Goal: Check status: Check status

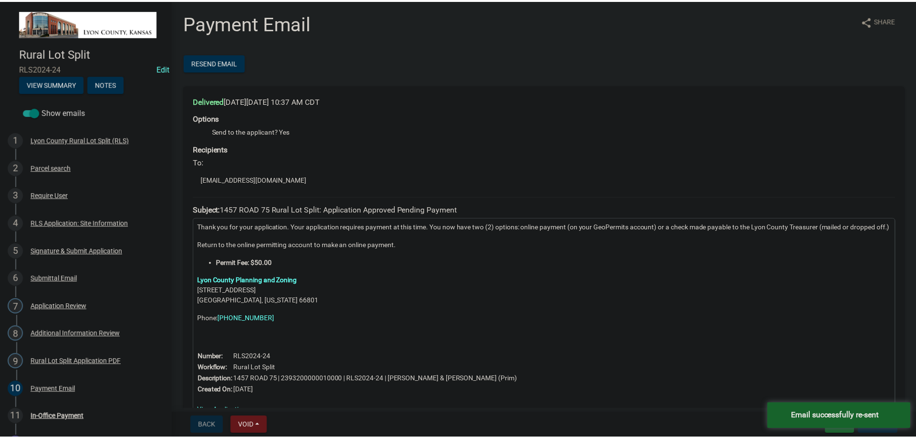
scroll to position [48, 0]
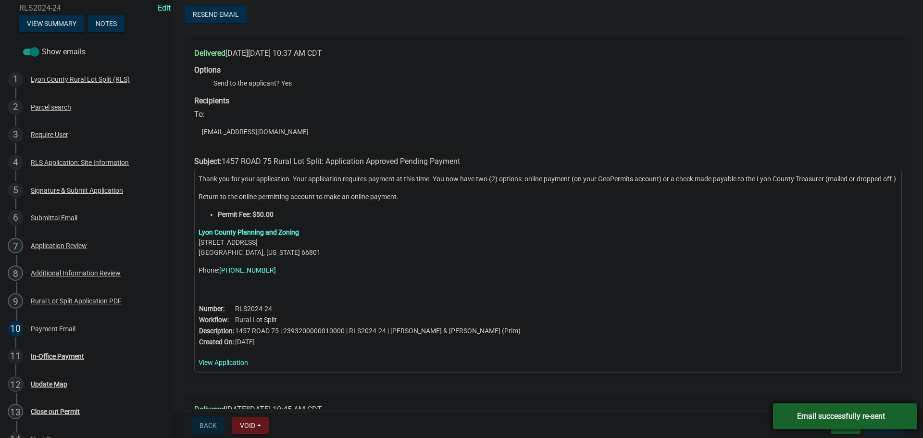
click at [784, 417] on div "Email successfully re-sent" at bounding box center [845, 416] width 144 height 26
click at [847, 426] on button "Exit" at bounding box center [845, 425] width 29 height 17
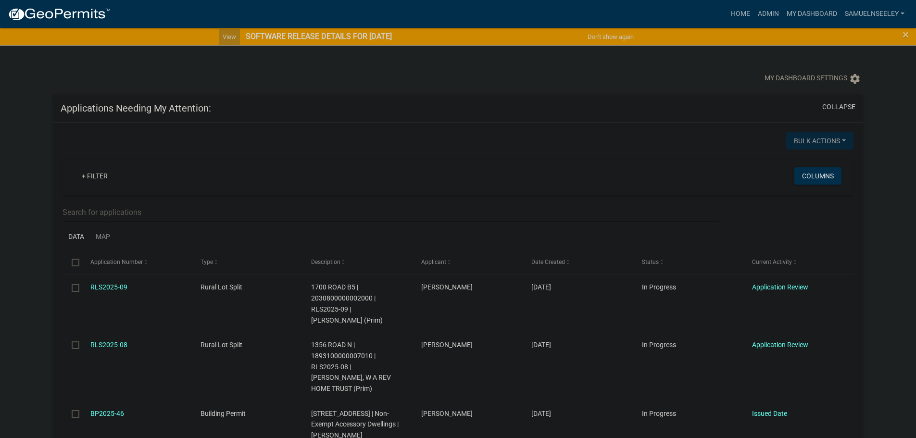
click at [223, 41] on link "View" at bounding box center [229, 37] width 21 height 16
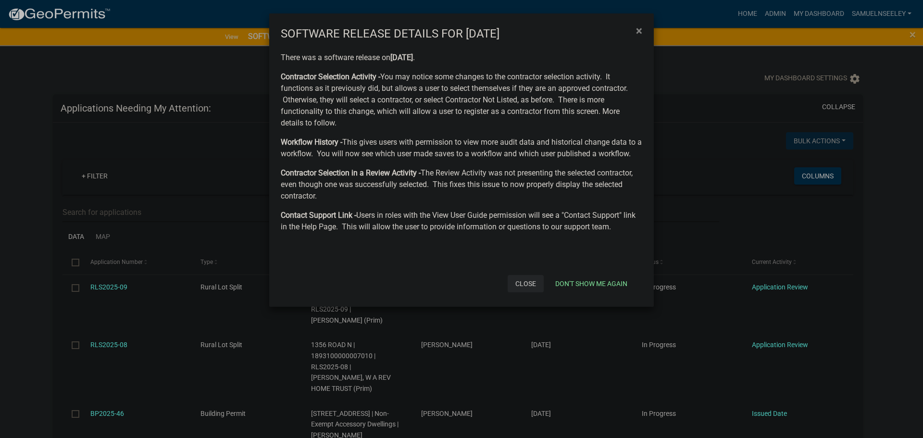
drag, startPoint x: 530, startPoint y: 287, endPoint x: 526, endPoint y: 285, distance: 5.0
click at [526, 286] on button "Close" at bounding box center [526, 283] width 36 height 17
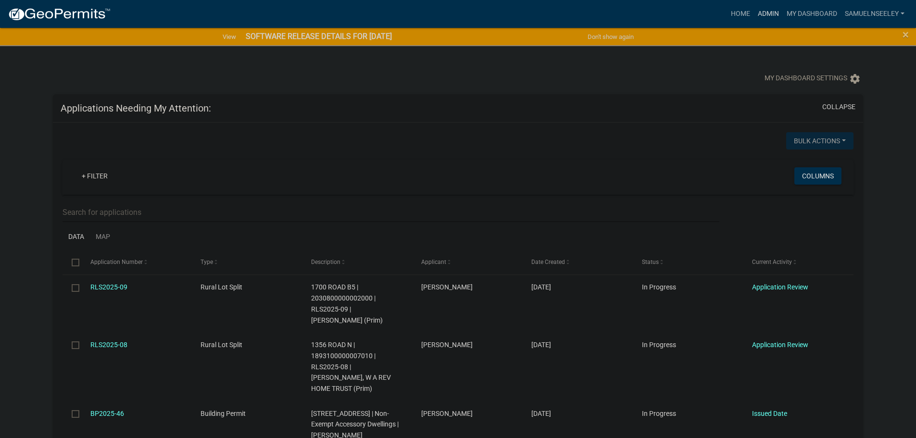
click at [771, 12] on link "Admin" at bounding box center [768, 14] width 29 height 18
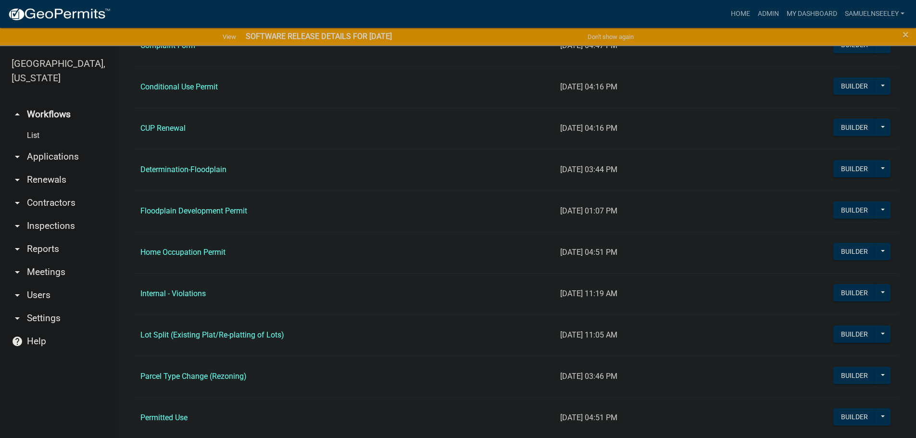
scroll to position [625, 0]
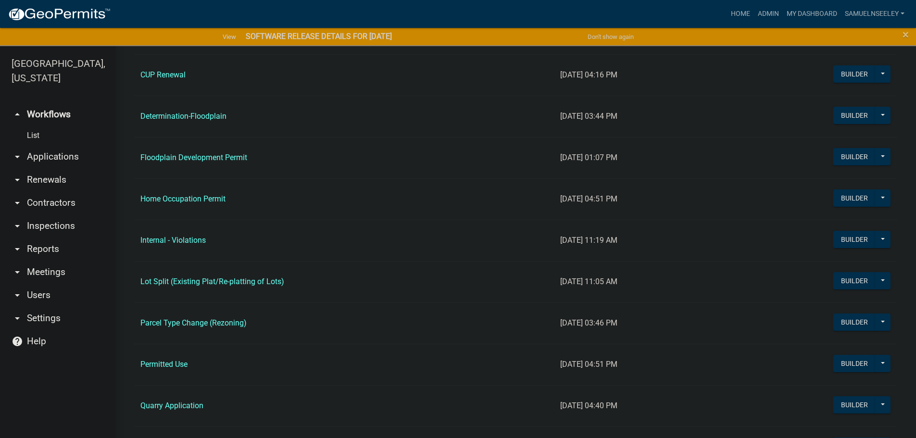
click at [179, 239] on link "Internal - Violations" at bounding box center [172, 240] width 65 height 9
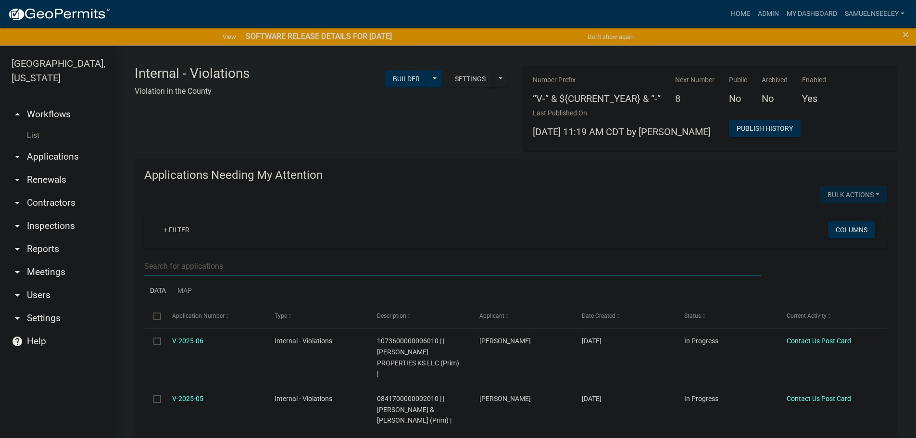
click at [192, 263] on input "text" at bounding box center [452, 266] width 616 height 20
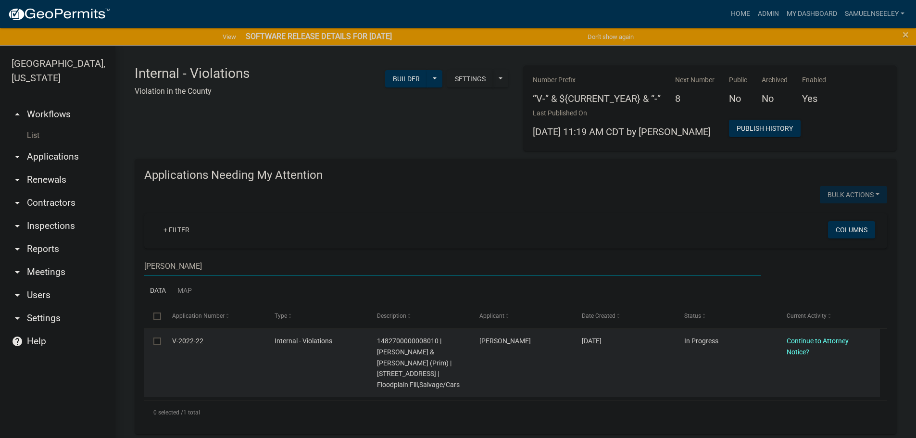
type input "Murphy"
click at [184, 343] on link "V-2022-22" at bounding box center [187, 341] width 31 height 8
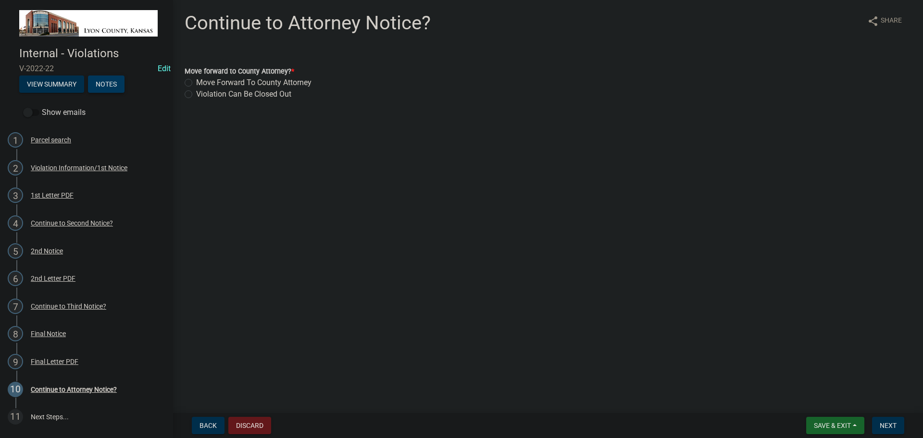
click at [117, 86] on button "Notes" at bounding box center [106, 83] width 37 height 17
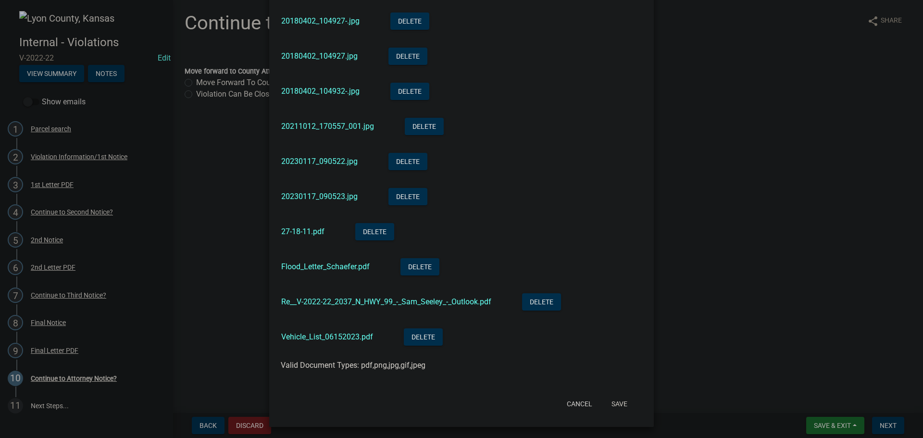
scroll to position [1000, 0]
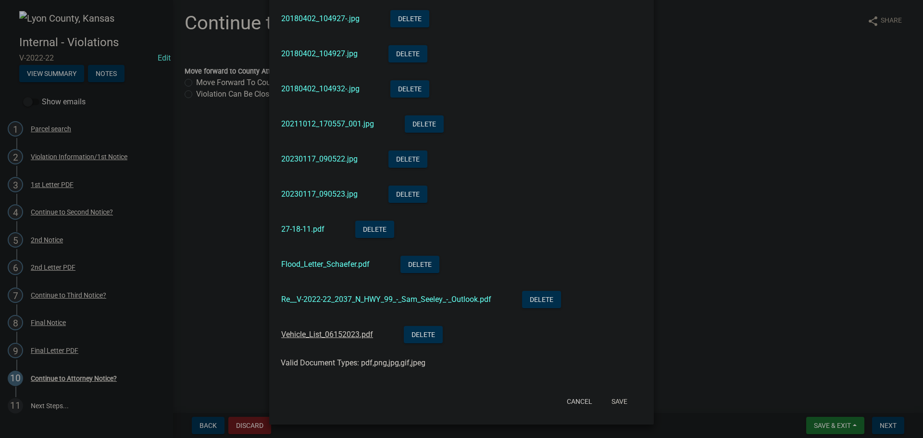
click at [301, 334] on link "Vehicle_List_06152023.pdf" at bounding box center [327, 334] width 92 height 9
click at [331, 297] on link "Re__V-2022-22_2037_N_HWY_99_-_Sam_Seeley_-_Outlook.pdf" at bounding box center [386, 299] width 210 height 9
click at [319, 267] on link "Flood_Letter_Schaefer.pdf" at bounding box center [325, 264] width 88 height 9
click at [294, 230] on link "27-18-11.pdf" at bounding box center [302, 229] width 43 height 9
click at [316, 191] on link "20230117_090523.jpg" at bounding box center [319, 193] width 76 height 9
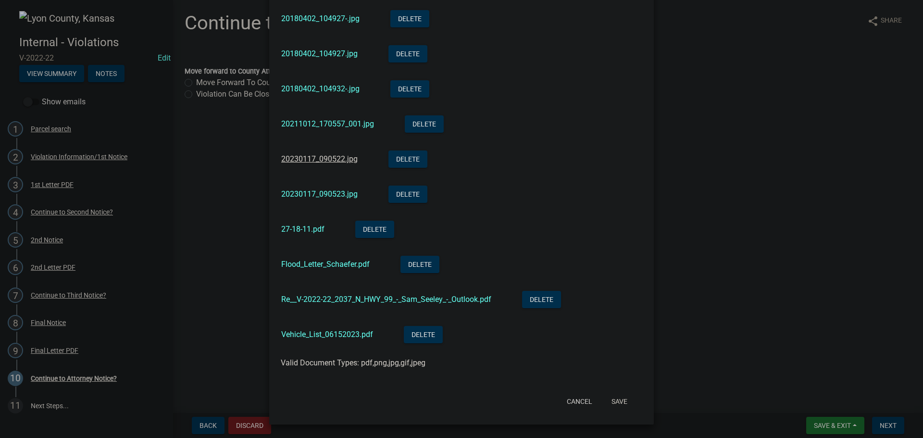
click at [301, 157] on link "20230117_090522.jpg" at bounding box center [319, 158] width 76 height 9
click at [312, 124] on link "20211012_170557_001.jpg" at bounding box center [327, 123] width 93 height 9
click at [313, 88] on link "20180402_104932-.jpg" at bounding box center [320, 88] width 78 height 9
click at [313, 52] on link "20180402_104927.jpg" at bounding box center [319, 53] width 76 height 9
click at [322, 18] on link "20180402_104927-.jpg" at bounding box center [320, 18] width 78 height 9
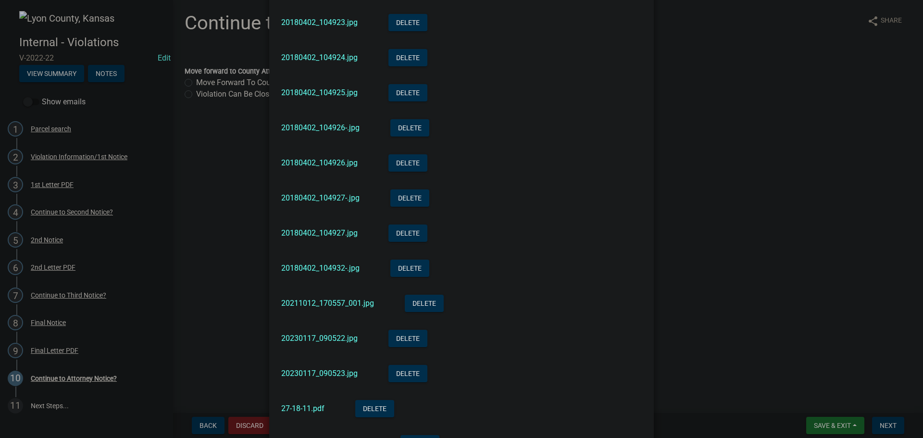
scroll to position [808, 0]
click at [321, 169] on link "20180402_104926.jpg" at bounding box center [319, 164] width 76 height 9
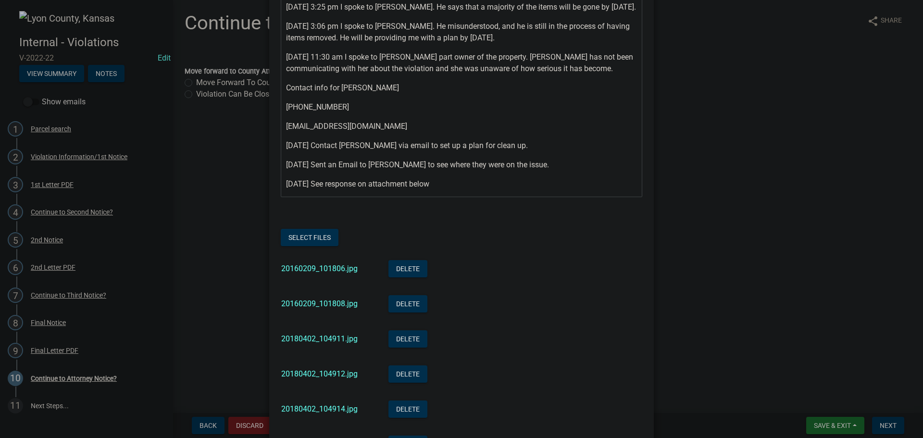
scroll to position [423, 0]
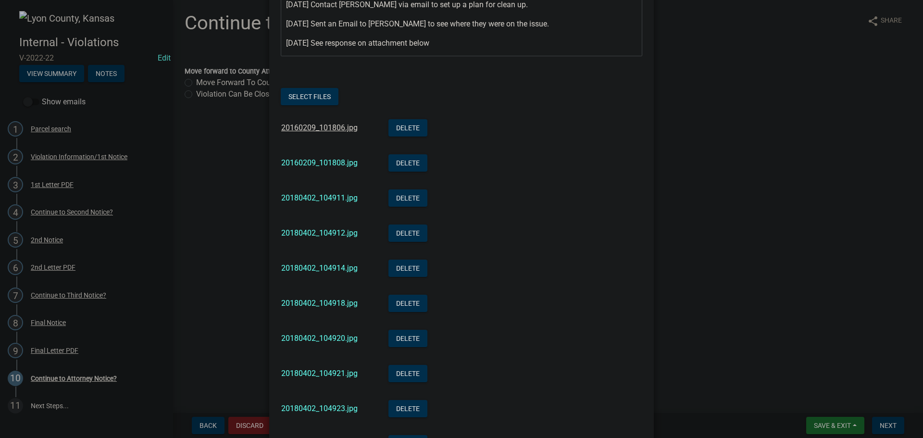
click at [307, 132] on link "20160209_101806.jpg" at bounding box center [319, 127] width 76 height 9
click at [303, 167] on link "20160209_101808.jpg" at bounding box center [319, 162] width 76 height 9
click at [317, 202] on link "20180402_104911.jpg" at bounding box center [319, 197] width 76 height 9
click at [309, 238] on link "20180402_104912.jpg" at bounding box center [319, 232] width 76 height 9
click at [299, 308] on link "20180402_104918.jpg" at bounding box center [319, 303] width 76 height 9
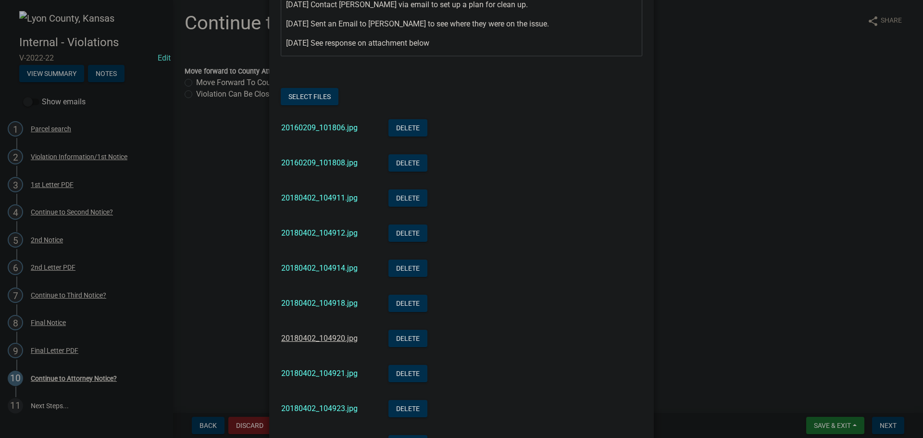
click at [312, 343] on link "20180402_104920.jpg" at bounding box center [319, 338] width 76 height 9
click at [316, 378] on link "20180402_104921.jpg" at bounding box center [319, 373] width 76 height 9
click at [314, 413] on link "20180402_104923.jpg" at bounding box center [319, 408] width 76 height 9
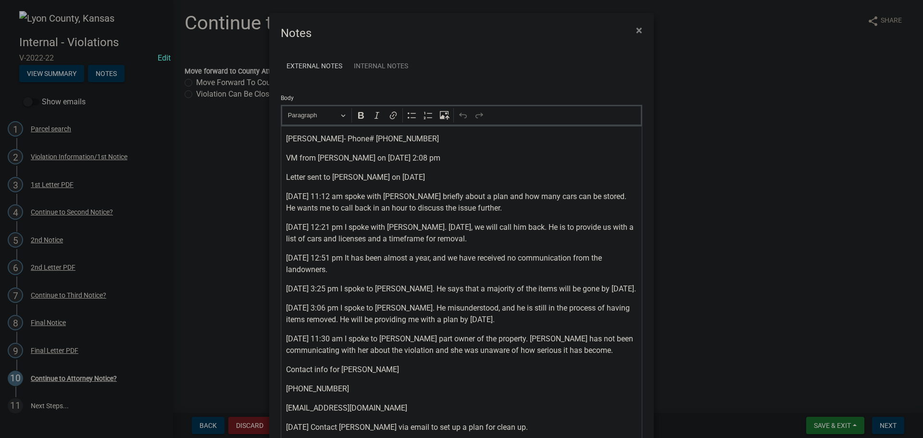
scroll to position [0, 0]
click at [363, 67] on link "Internal Notes" at bounding box center [381, 66] width 66 height 29
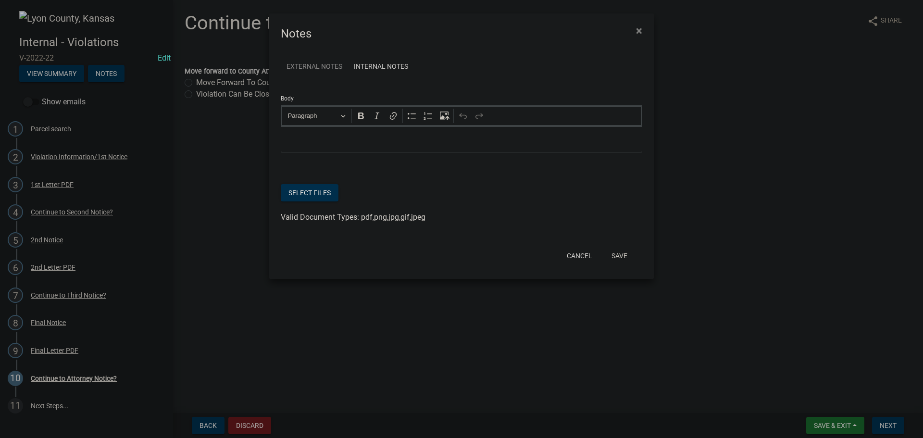
click at [319, 62] on link "External Notes" at bounding box center [314, 66] width 67 height 29
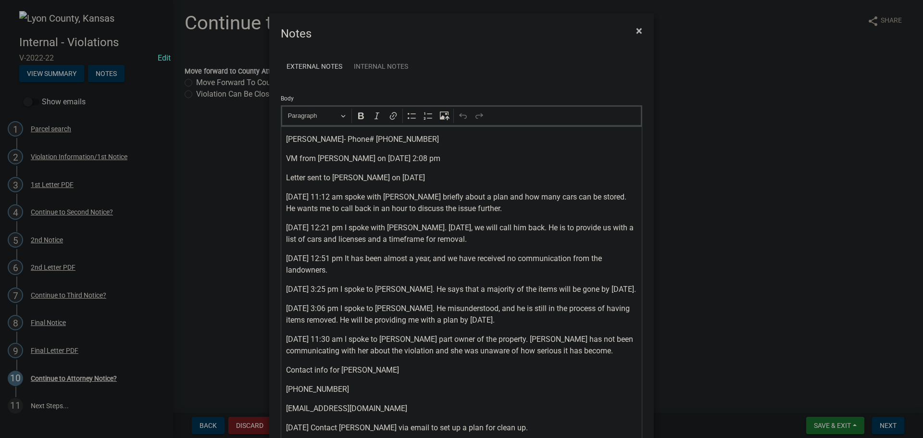
click at [637, 33] on span "×" at bounding box center [639, 30] width 6 height 13
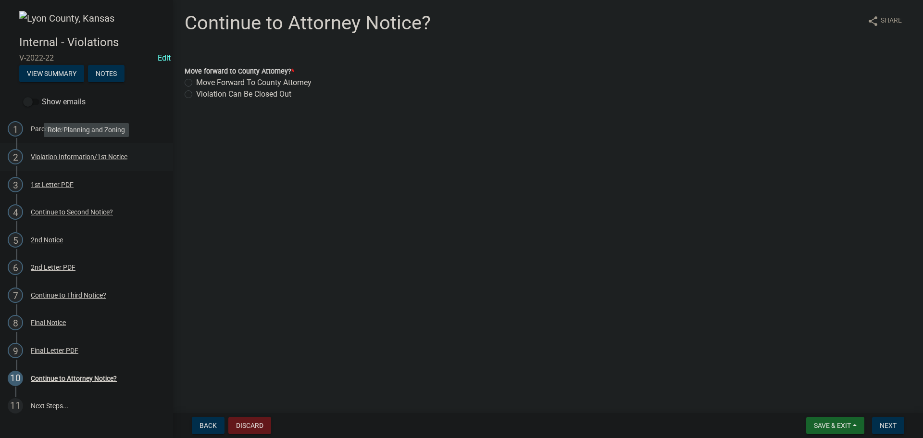
click at [50, 156] on div "Violation Information/1st Notice" at bounding box center [79, 156] width 97 height 7
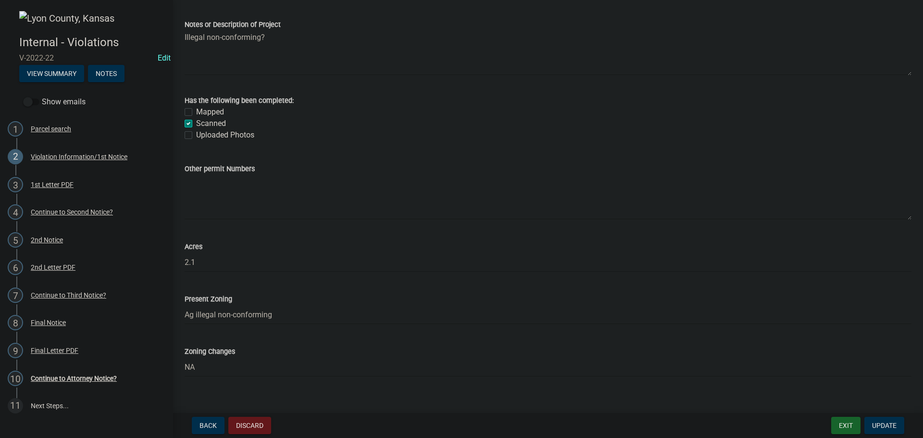
scroll to position [716, 0]
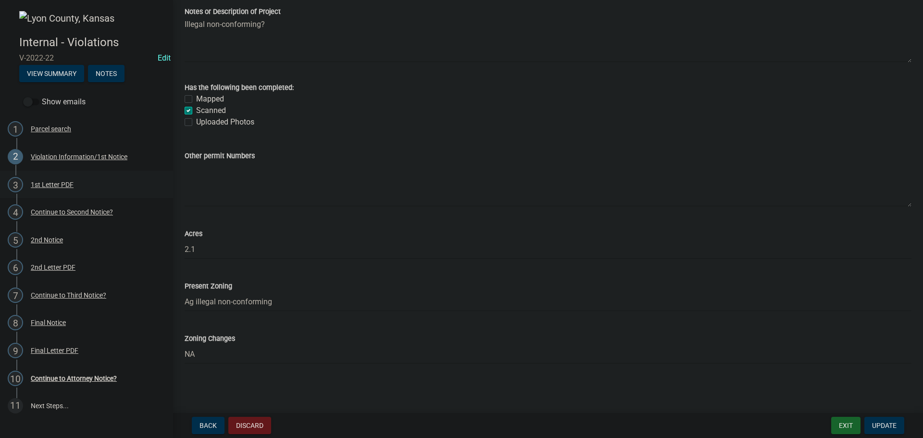
click at [49, 185] on div "1st Letter PDF" at bounding box center [52, 184] width 43 height 7
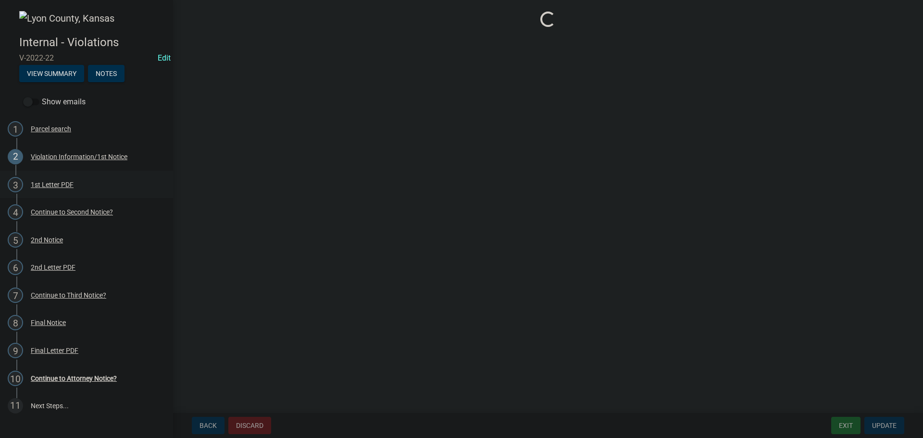
scroll to position [0, 0]
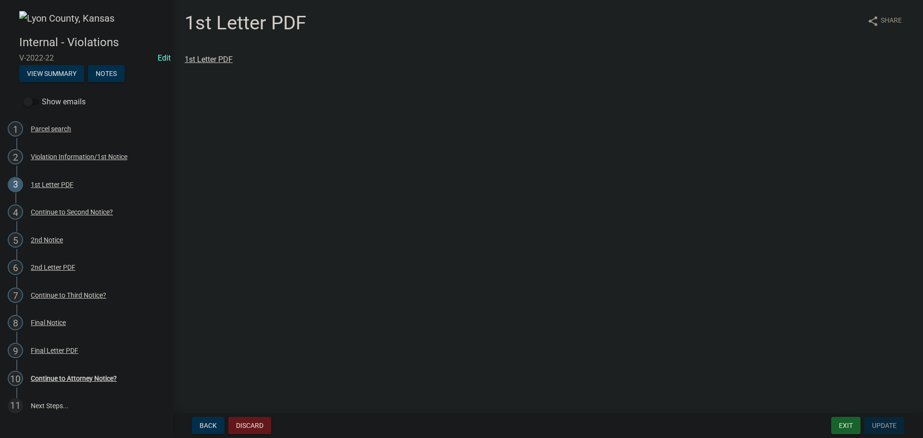
click at [207, 58] on link "1st Letter PDF" at bounding box center [209, 59] width 48 height 9
click at [48, 240] on div "2nd Notice" at bounding box center [47, 240] width 32 height 7
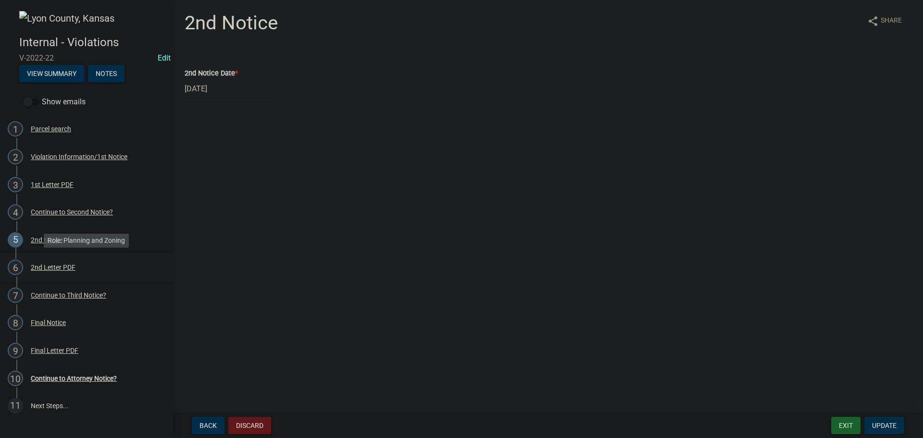
click at [54, 267] on div "2nd Letter PDF" at bounding box center [53, 267] width 45 height 7
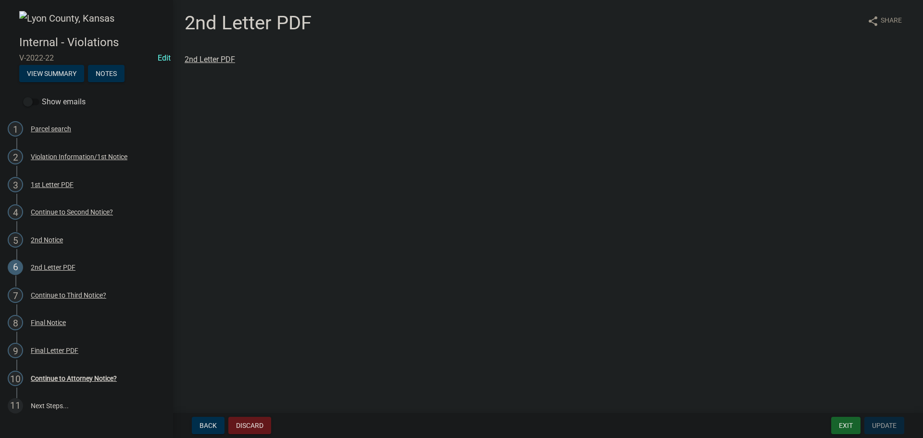
click at [204, 62] on link "2nd Letter PDF" at bounding box center [210, 59] width 50 height 9
click at [52, 323] on div "Final Notice" at bounding box center [48, 322] width 35 height 7
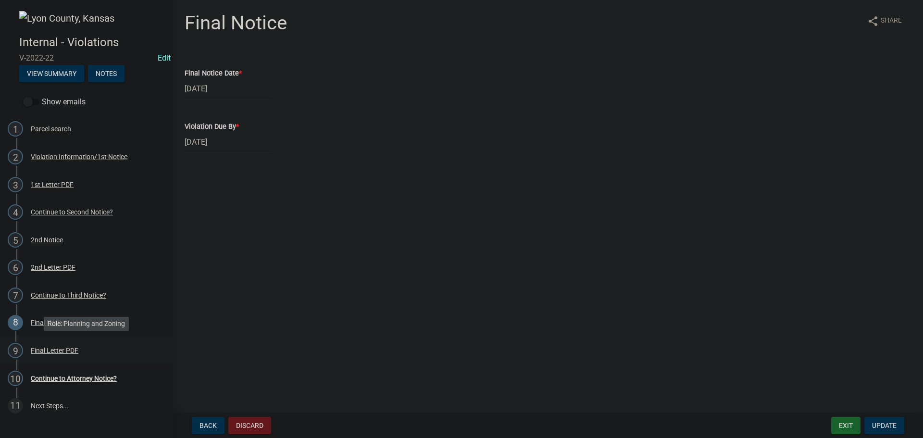
click at [55, 349] on div "Final Letter PDF" at bounding box center [55, 350] width 48 height 7
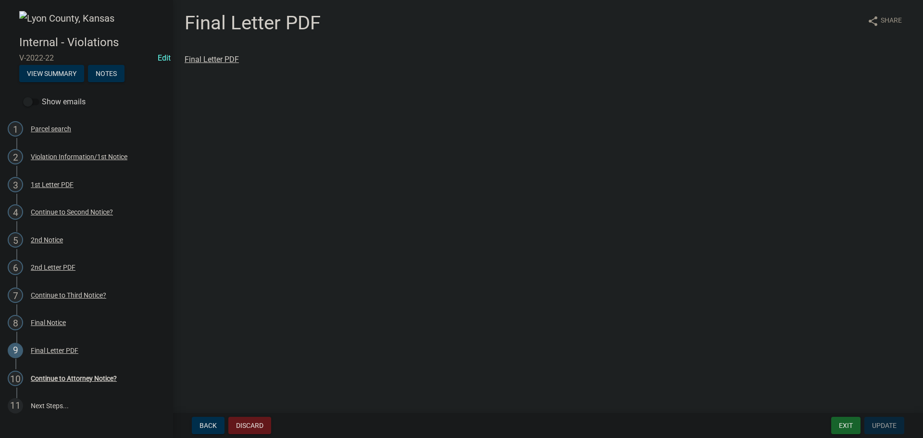
click at [204, 61] on link "Final Letter PDF" at bounding box center [212, 59] width 54 height 9
click at [44, 79] on button "View Summary" at bounding box center [51, 73] width 65 height 17
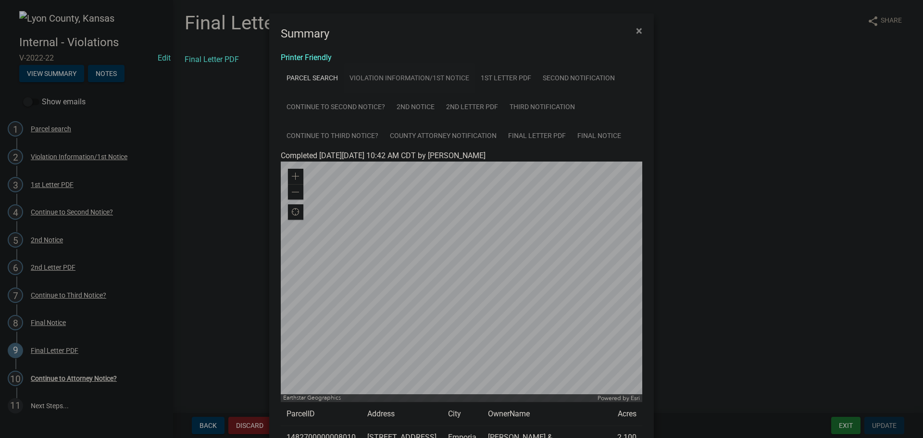
click at [377, 78] on link "Violation Information/1st Notice" at bounding box center [409, 77] width 131 height 29
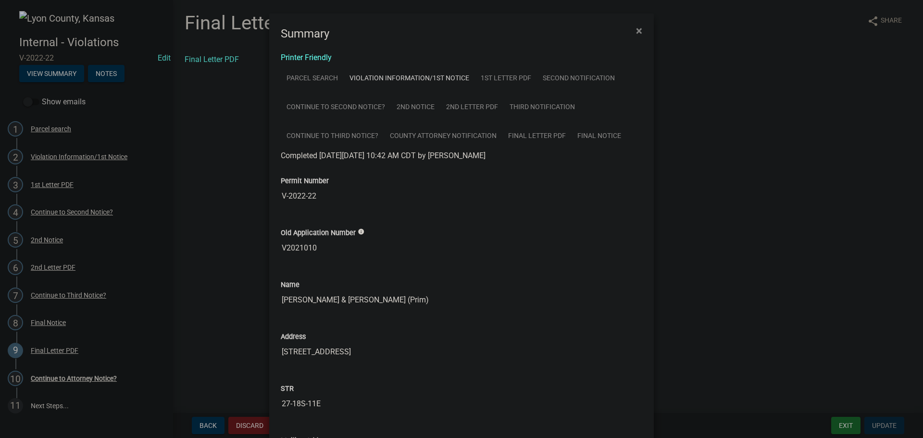
click at [495, 78] on link "1st Letter PDF" at bounding box center [506, 77] width 62 height 29
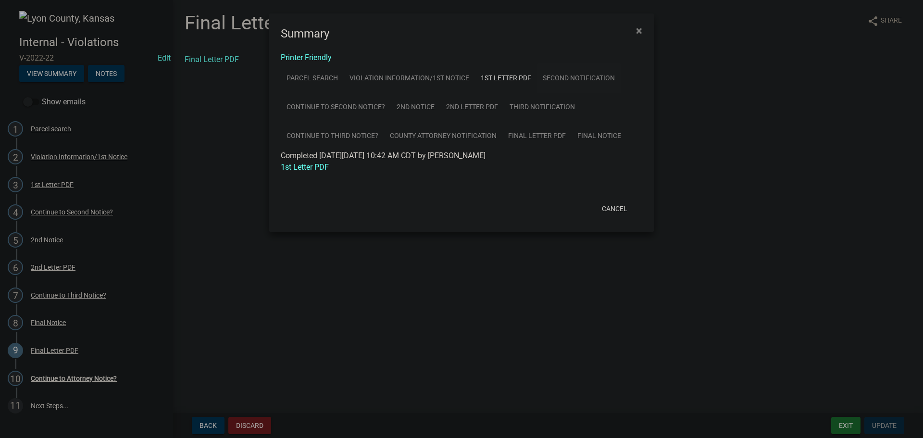
click at [562, 80] on link "Second Notification" at bounding box center [579, 77] width 84 height 29
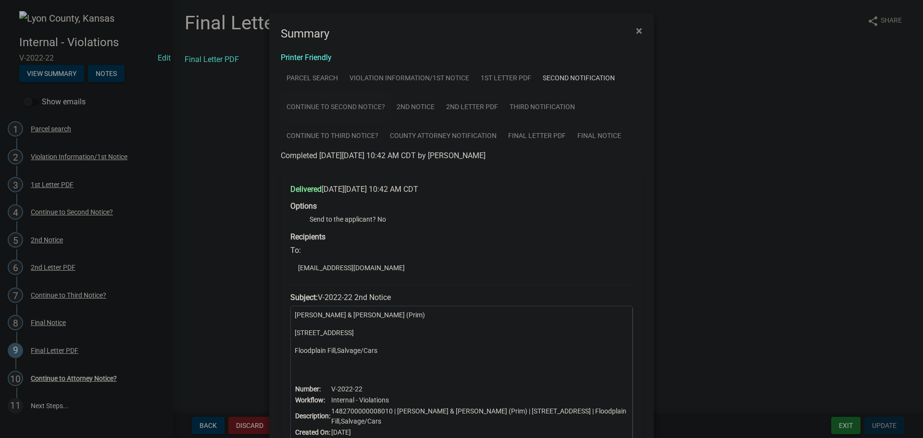
click at [309, 106] on link "Continue to Second Notice?" at bounding box center [336, 106] width 110 height 29
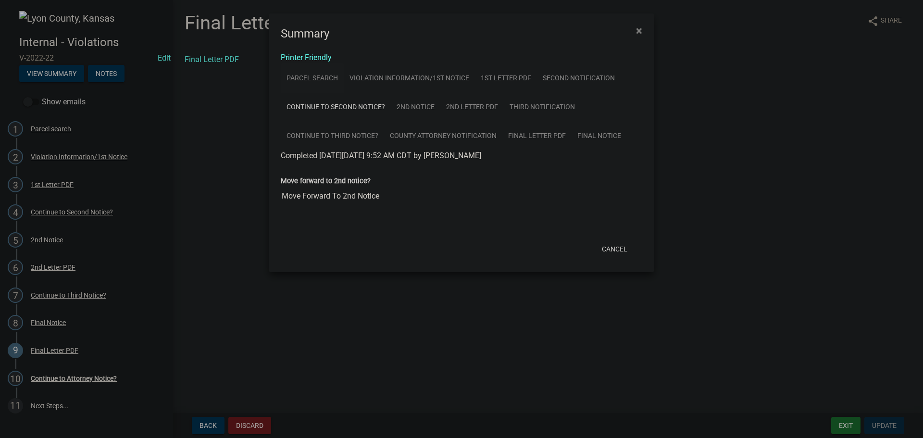
click at [309, 77] on link "Parcel search" at bounding box center [312, 77] width 63 height 29
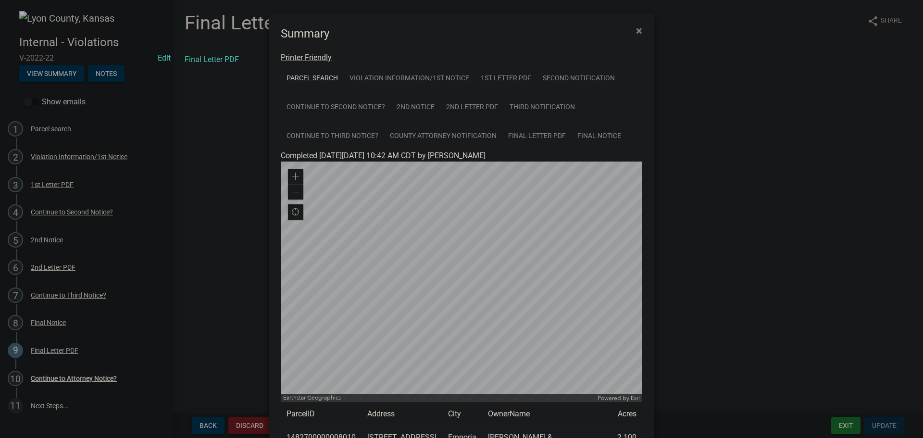
click at [305, 59] on link "Printer Friendly" at bounding box center [306, 57] width 51 height 9
